Goal: Task Accomplishment & Management: Use online tool/utility

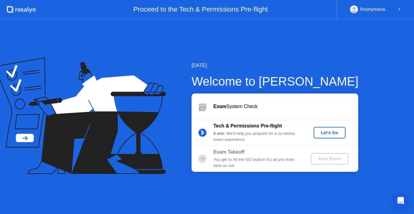
click at [323, 133] on div "Let's Go" at bounding box center [329, 132] width 27 height 5
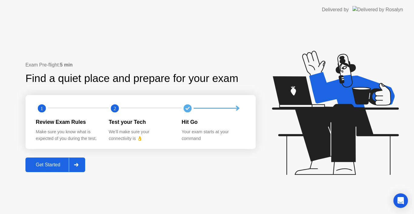
click at [50, 163] on div "Get Started" at bounding box center [47, 164] width 41 height 5
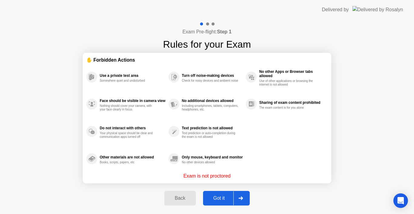
click at [218, 198] on div "Got it" at bounding box center [219, 197] width 28 height 5
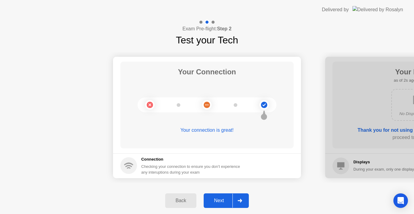
click at [232, 136] on div "Your connection is great!" at bounding box center [206, 134] width 173 height 17
click at [221, 200] on div "Next" at bounding box center [218, 199] width 27 height 5
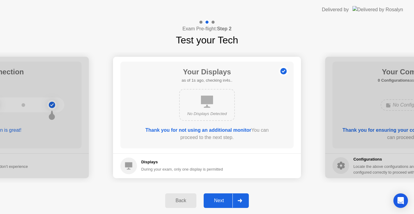
click at [222, 198] on div "Next" at bounding box center [218, 199] width 27 height 5
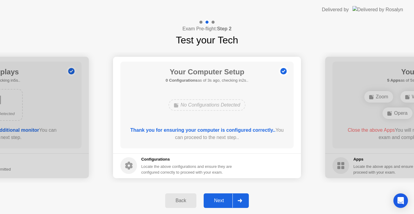
click at [222, 198] on div "Next" at bounding box center [218, 199] width 27 height 5
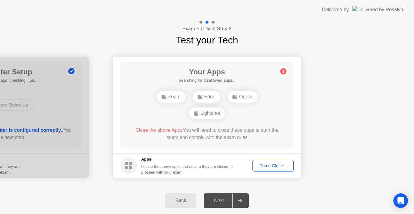
click at [249, 119] on div "Zoom Edge Opera Lightshot" at bounding box center [207, 104] width 139 height 33
click at [178, 50] on div "Your Connection Your connection is great! Connection Checking your connection t…" at bounding box center [207, 117] width 414 height 140
click at [262, 164] on div "Force Close..." at bounding box center [272, 165] width 37 height 5
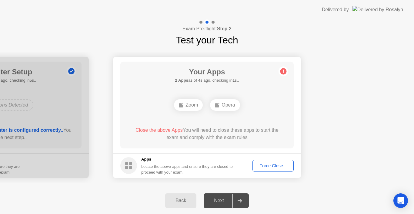
click at [264, 165] on div "Force Close..." at bounding box center [272, 165] width 37 height 5
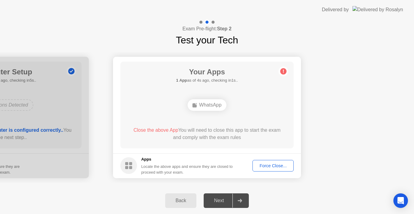
click at [244, 117] on div "Your Apps 1 App as of 4s ago, checking in1s.. WhatsApp Close the above App You …" at bounding box center [206, 104] width 173 height 87
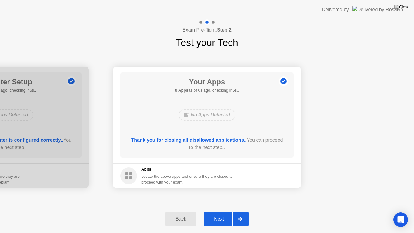
click at [215, 213] on div "Next" at bounding box center [218, 218] width 27 height 5
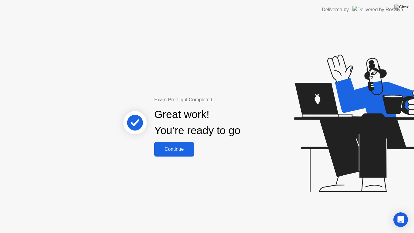
click at [181, 149] on div "Continue" at bounding box center [174, 148] width 36 height 5
